Goal: Transaction & Acquisition: Purchase product/service

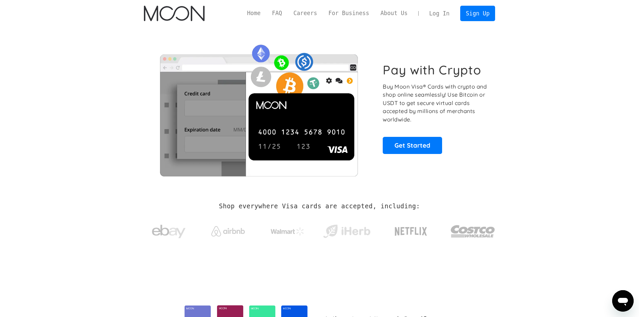
click at [447, 13] on link "Log In" at bounding box center [440, 13] width 32 height 15
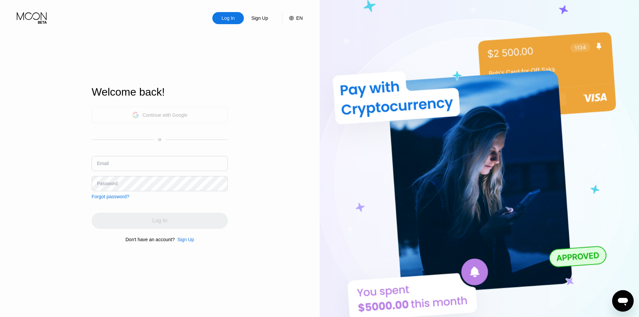
click at [170, 112] on div "Continue with Google" at bounding box center [165, 114] width 45 height 5
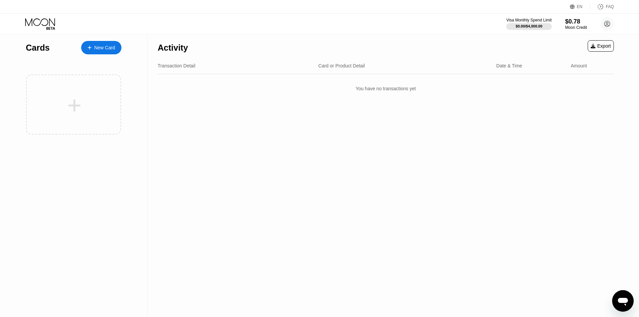
click at [94, 49] on div "New Card" at bounding box center [104, 48] width 21 height 6
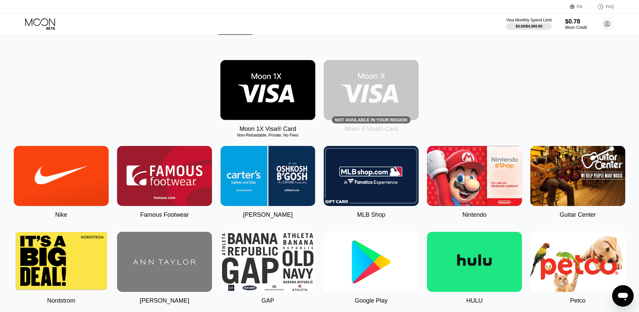
scroll to position [101, 0]
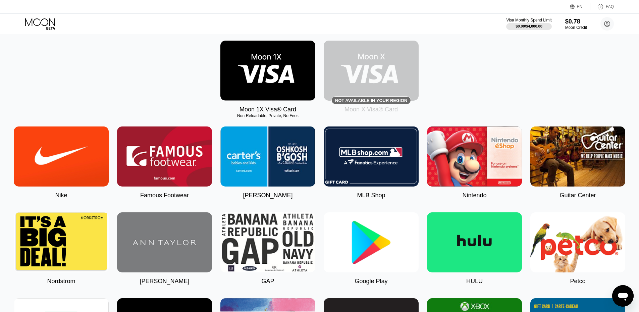
click at [302, 82] on img at bounding box center [268, 71] width 95 height 60
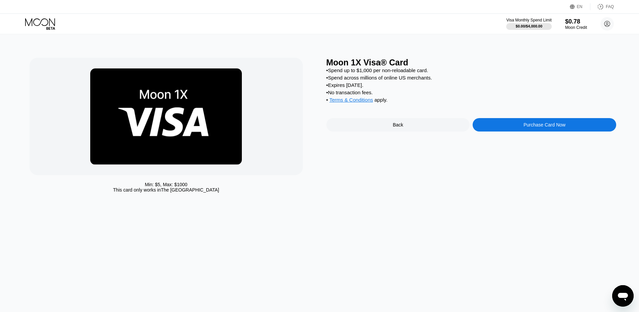
click at [511, 132] on div "Purchase Card Now" at bounding box center [545, 124] width 144 height 13
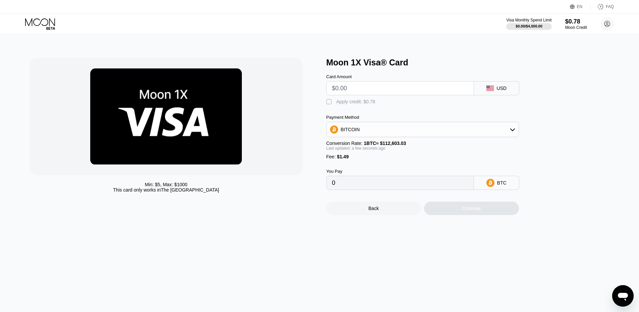
click at [454, 128] on div "BITCOIN" at bounding box center [423, 129] width 192 height 13
click at [545, 21] on div "Visa Monthly Spend Limit $0.00 / $4,000.00" at bounding box center [529, 24] width 46 height 12
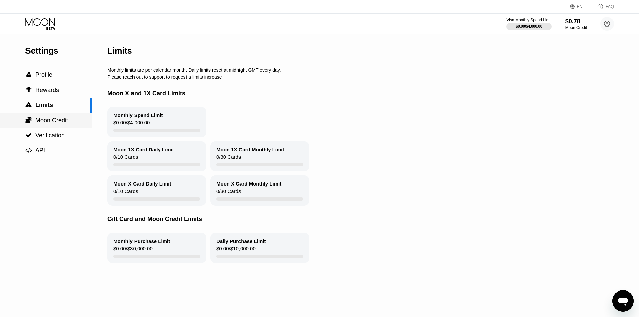
click at [50, 121] on span "Moon Credit" at bounding box center [51, 120] width 33 height 7
